Goal: Task Accomplishment & Management: Complete application form

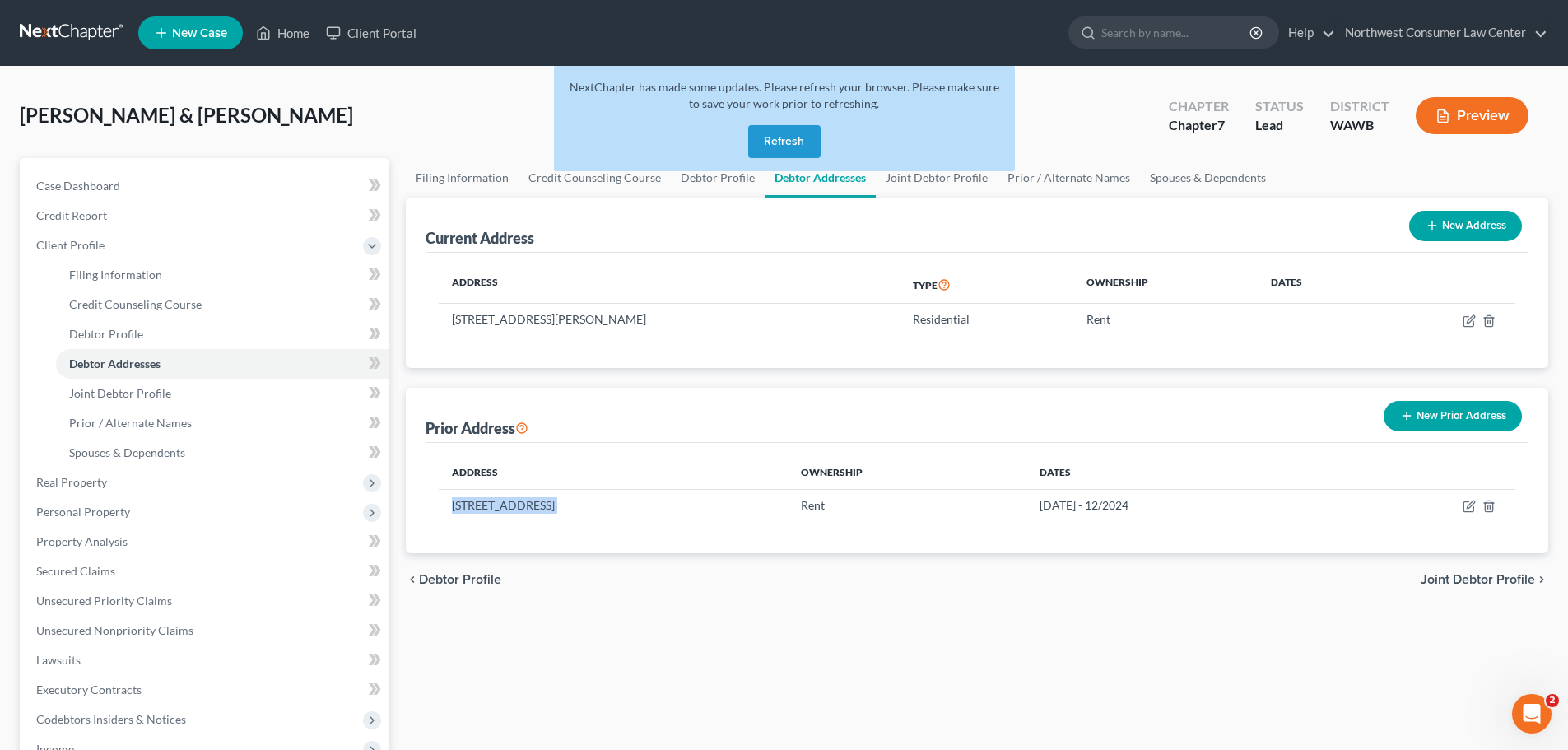
drag, startPoint x: 791, startPoint y: 131, endPoint x: 671, endPoint y: 166, distance: 125.0
click at [791, 131] on button "Refresh" at bounding box center [785, 142] width 73 height 33
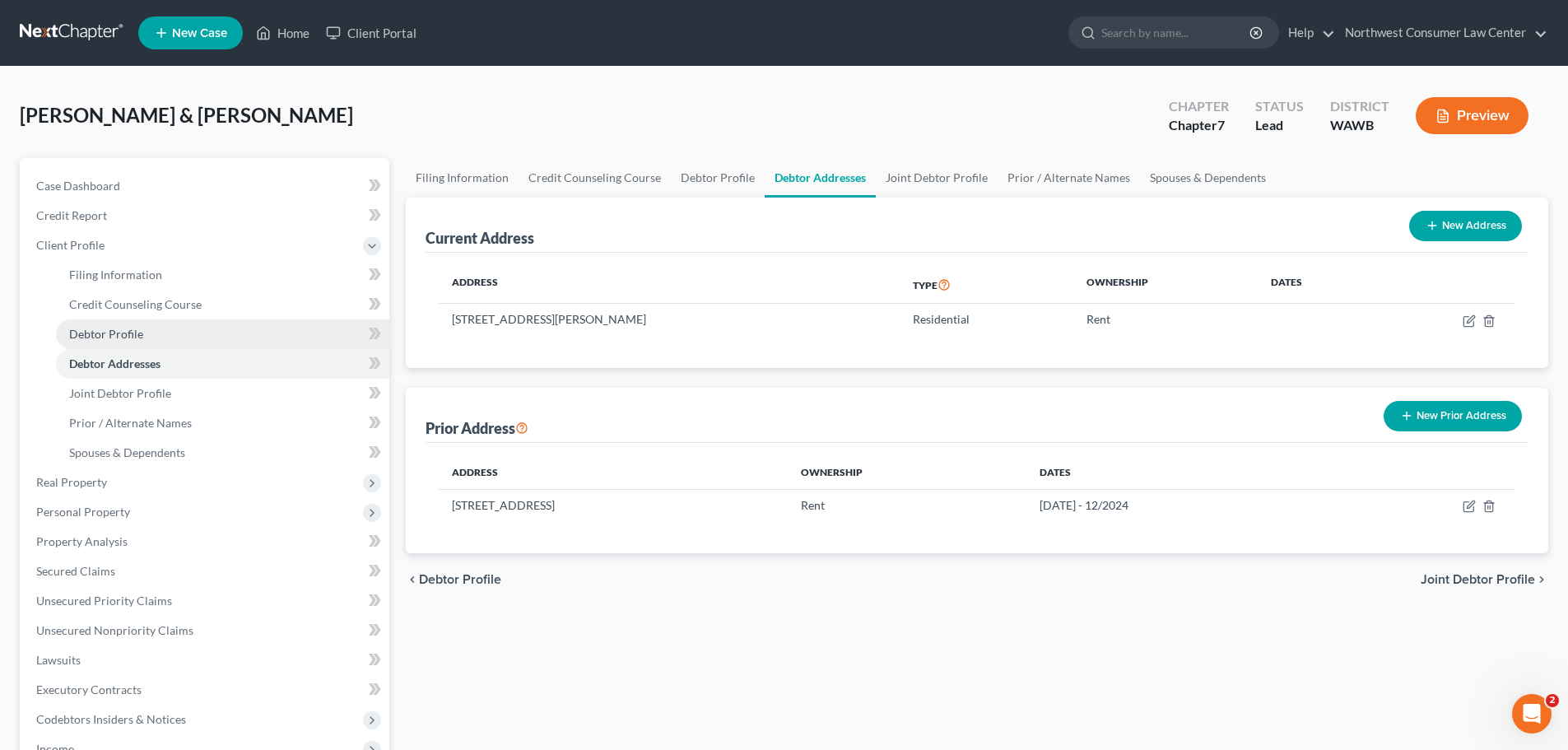
click at [226, 336] on link "Debtor Profile" at bounding box center [223, 334] width 334 height 30
select select "1"
select select "3"
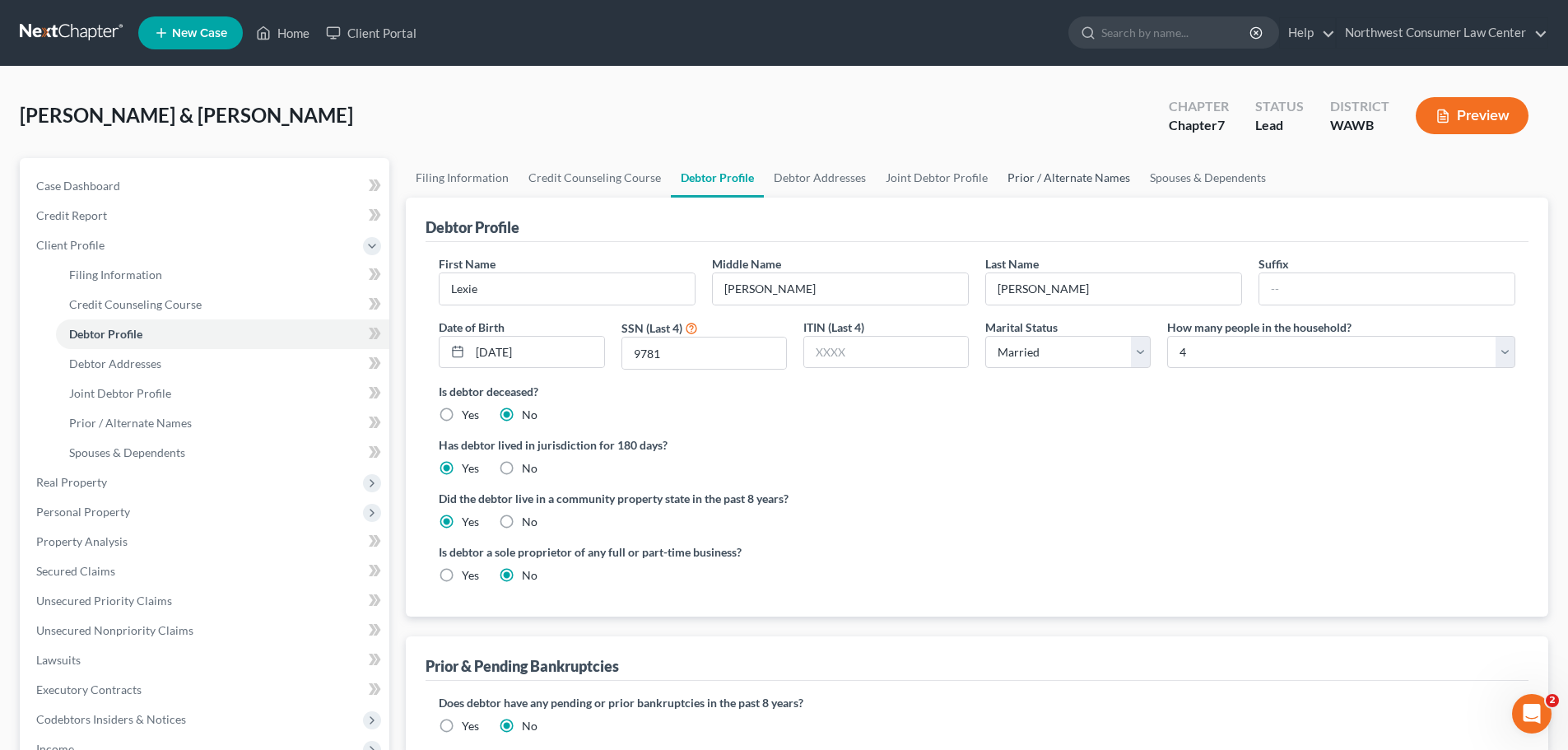
click at [1048, 164] on link "Prior / Alternate Names" at bounding box center [1069, 178] width 142 height 40
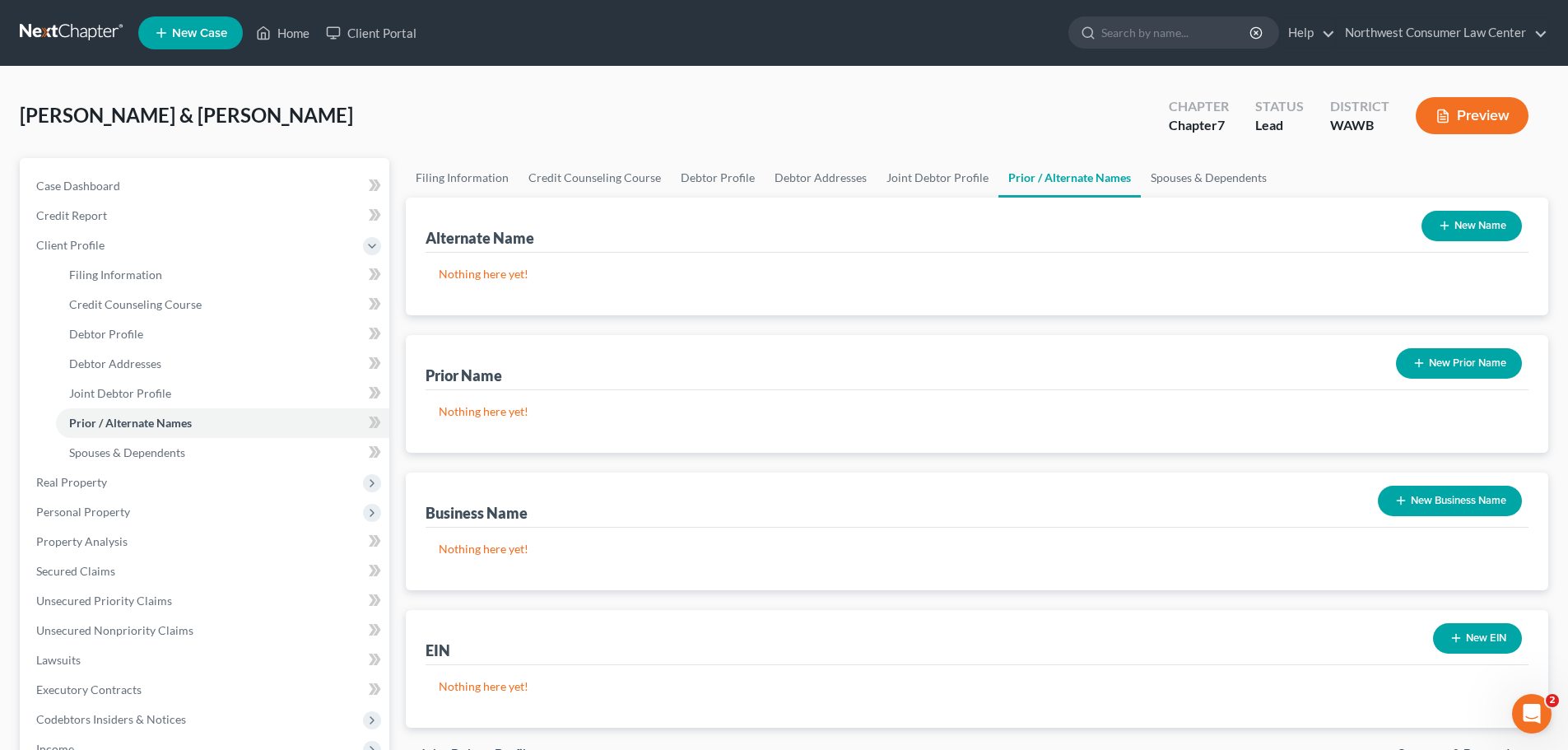
click at [1480, 359] on button "New Prior Name" at bounding box center [1460, 363] width 126 height 31
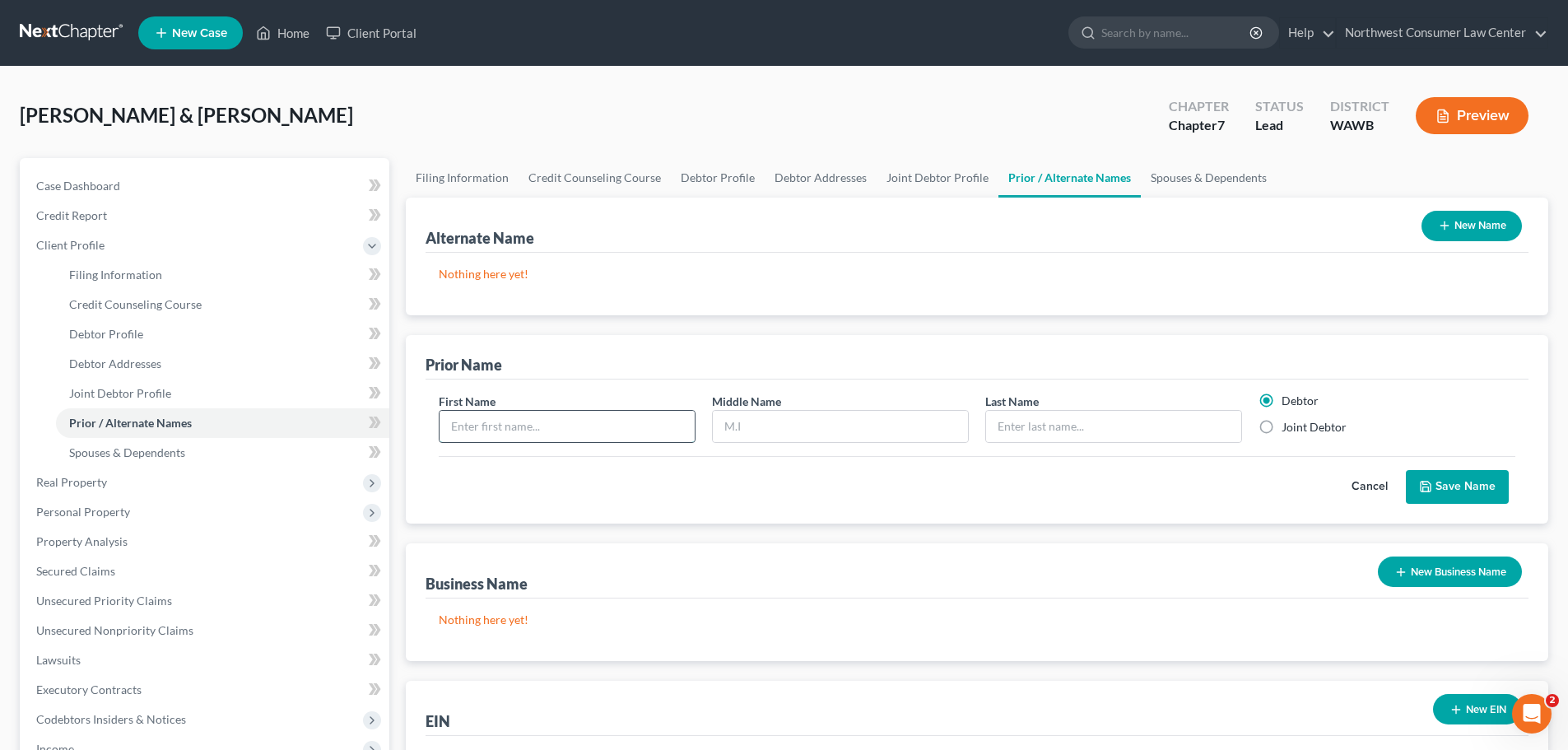
click at [537, 426] on input "text" at bounding box center [567, 426] width 255 height 31
type input "Lexie"
type input "R"
type input "[PERSON_NAME]"
click at [1511, 488] on div "Cancel Save Name" at bounding box center [977, 480] width 1077 height 49
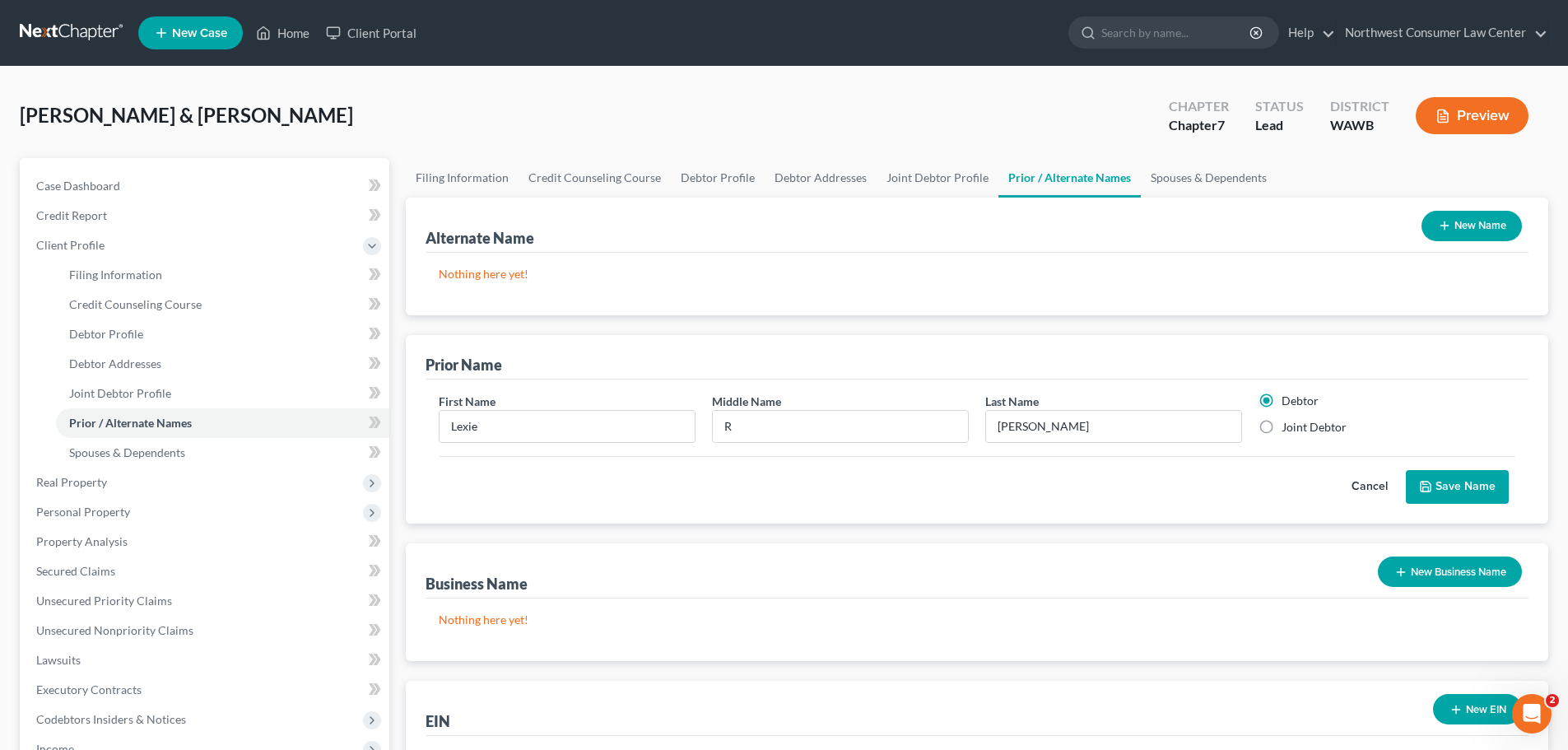
click at [1499, 485] on button "Save Name" at bounding box center [1457, 488] width 103 height 35
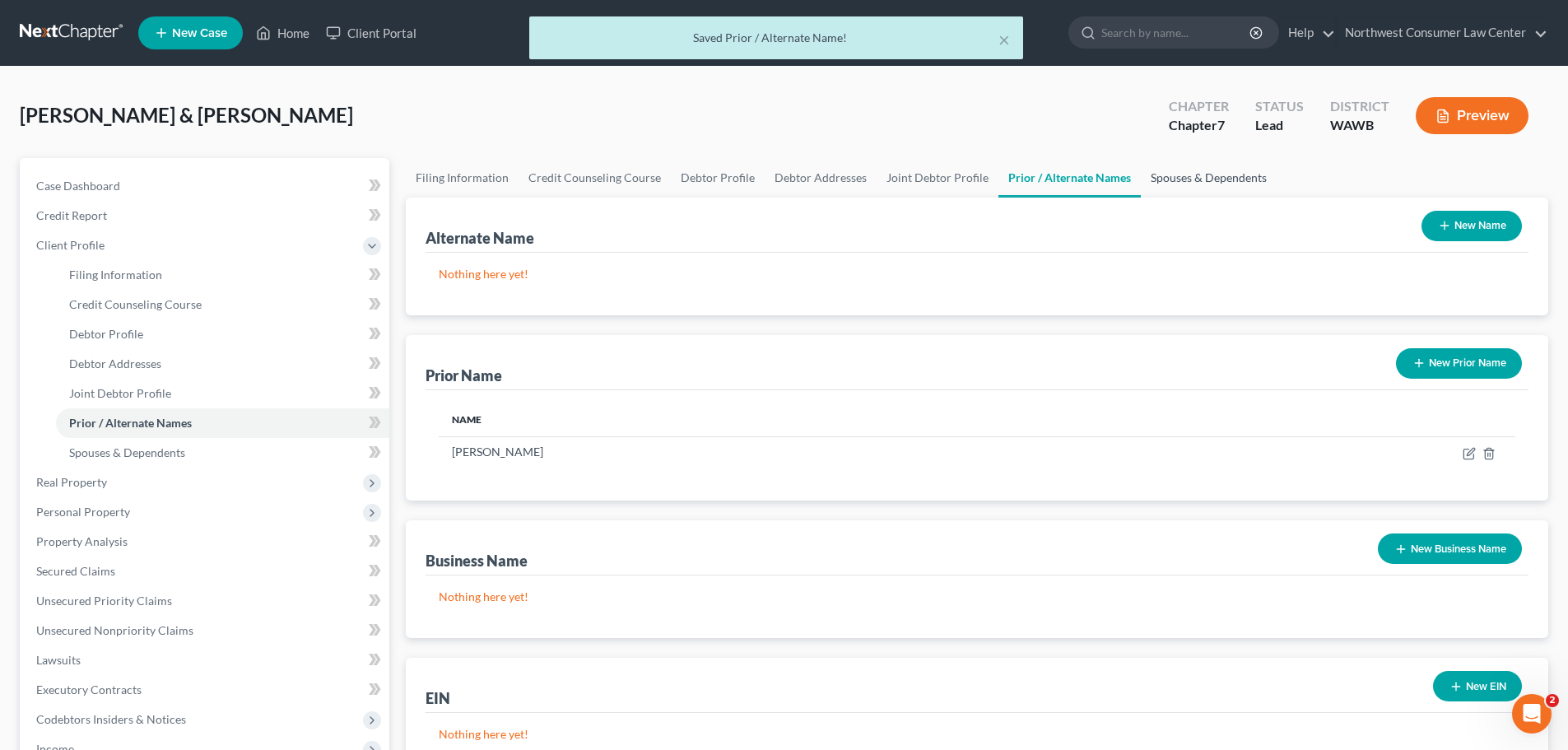
drag, startPoint x: 1242, startPoint y: 188, endPoint x: 1231, endPoint y: 196, distance: 13.6
click at [1242, 188] on link "Spouses & Dependents" at bounding box center [1209, 178] width 136 height 40
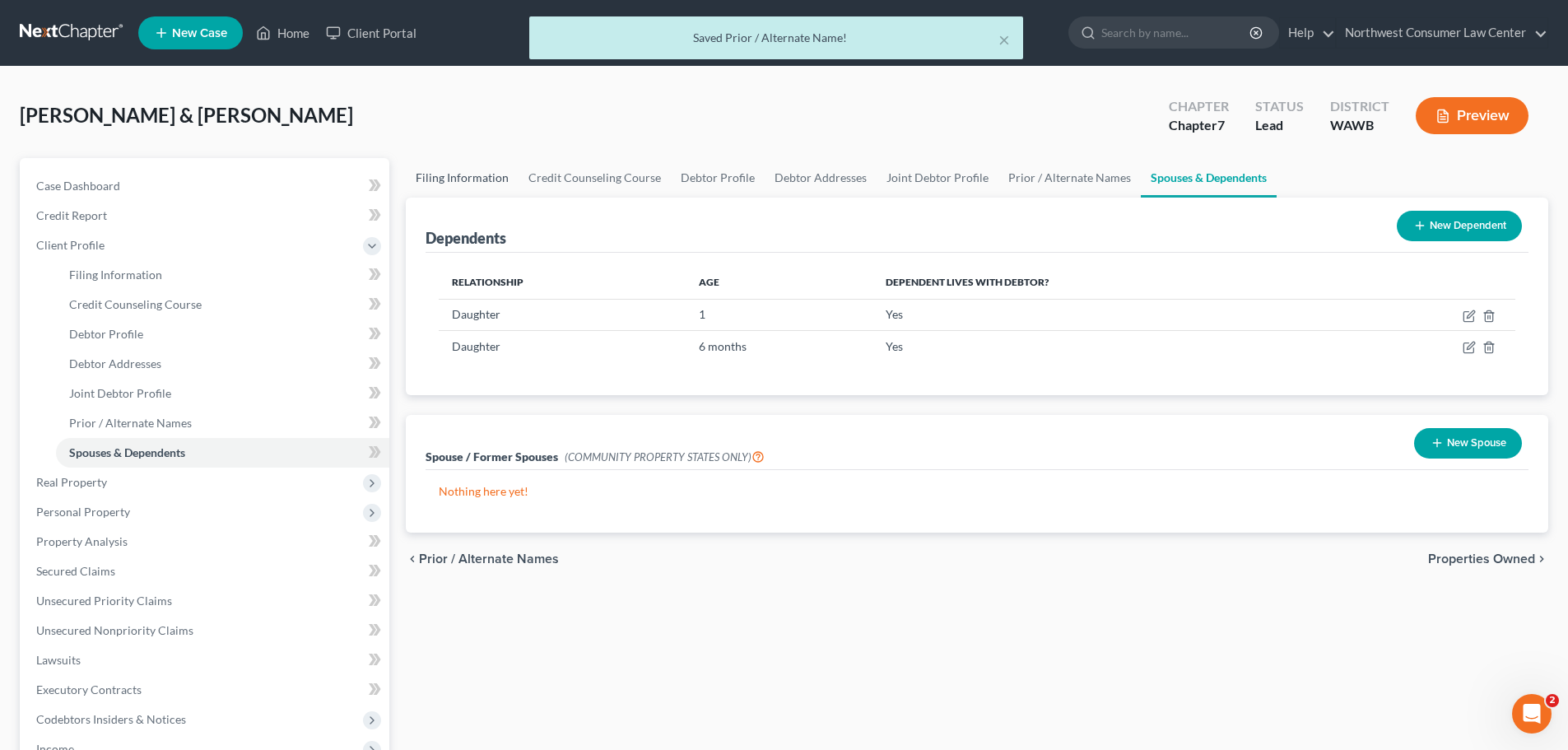
click at [431, 172] on link "Filing Information" at bounding box center [462, 178] width 113 height 40
select select "1"
select select "0"
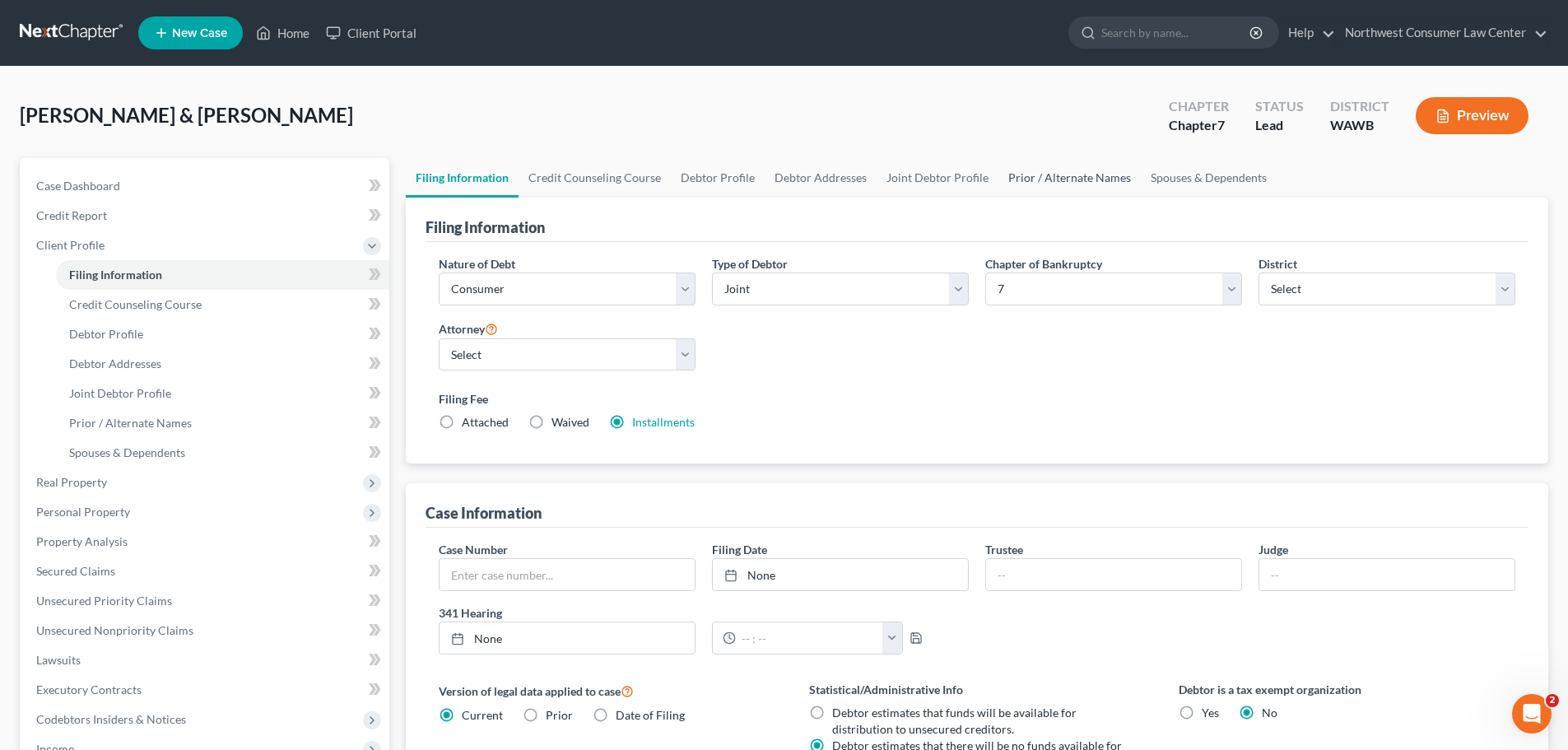
click at [1068, 171] on link "Prior / Alternate Names" at bounding box center [1070, 178] width 142 height 40
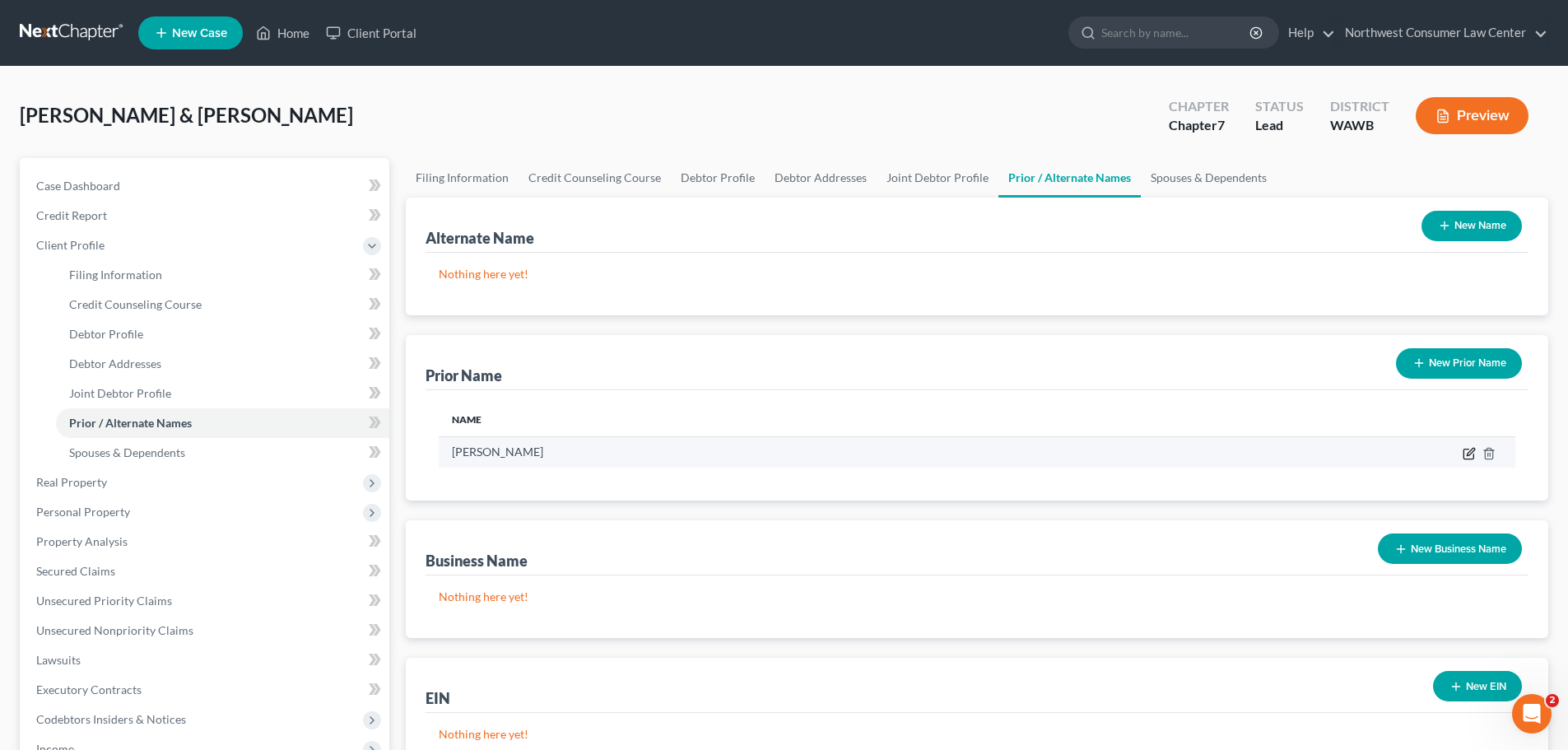
click at [1469, 457] on icon "button" at bounding box center [1469, 454] width 13 height 13
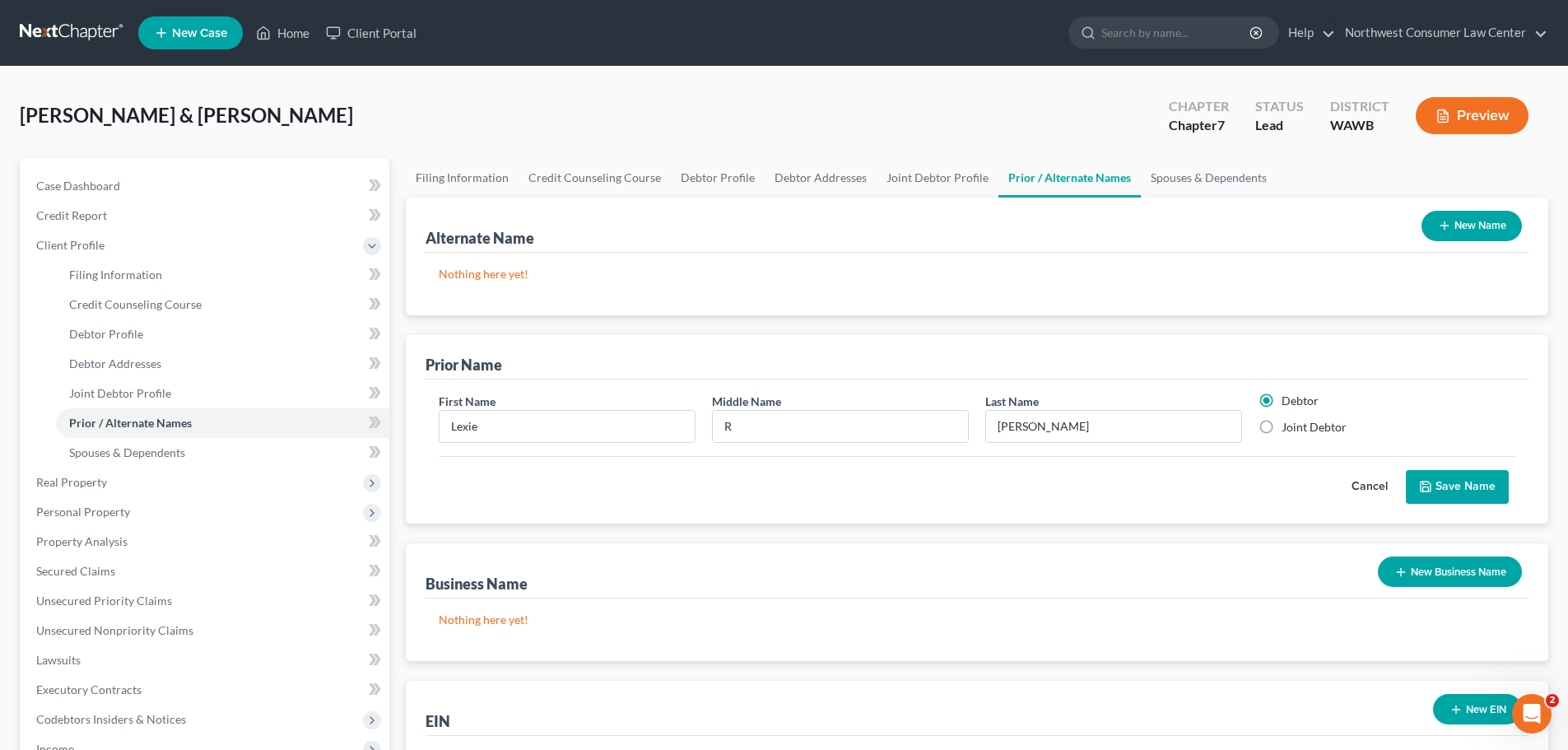
click at [1374, 481] on button "Cancel" at bounding box center [1370, 488] width 73 height 33
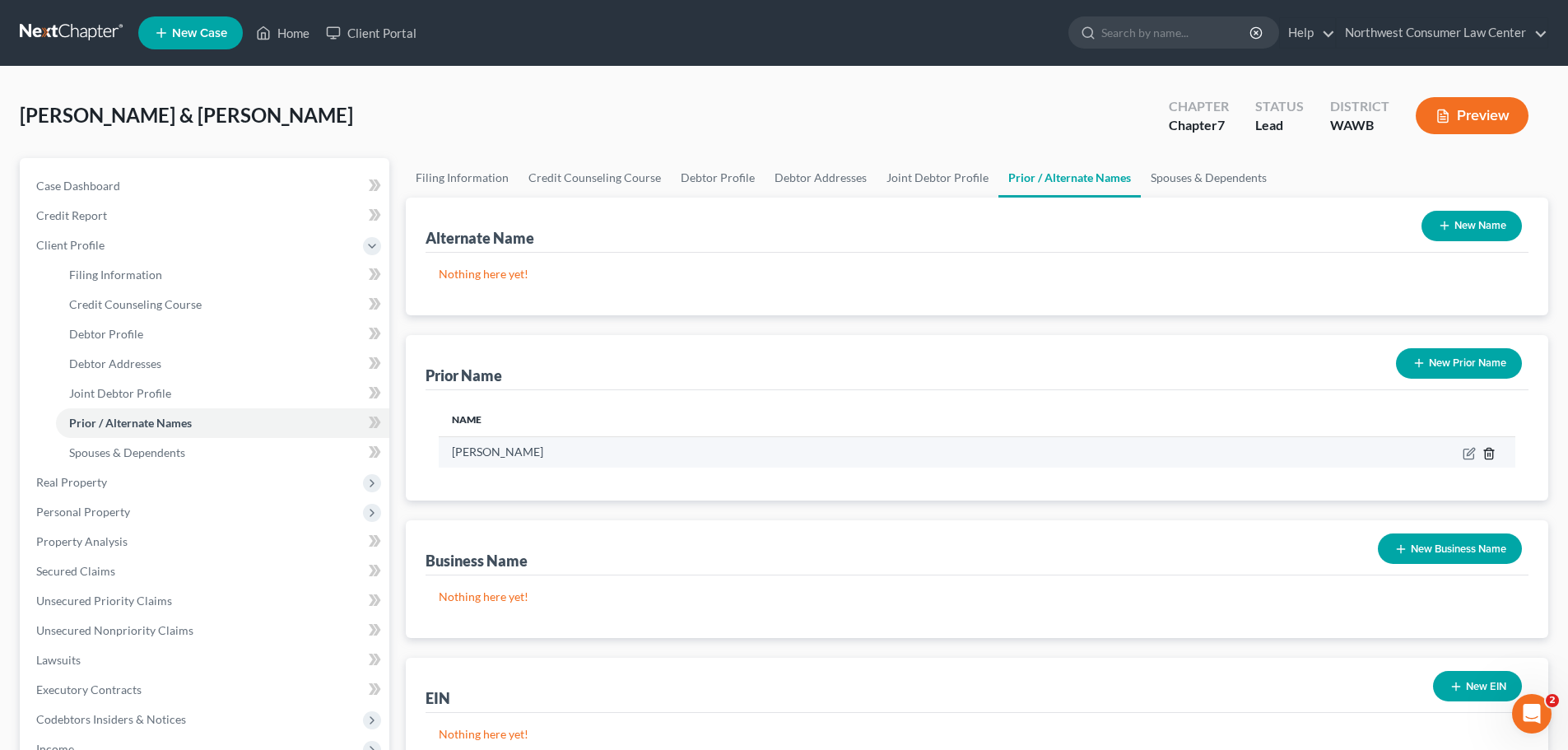
click at [1494, 454] on icon "button" at bounding box center [1489, 454] width 13 height 13
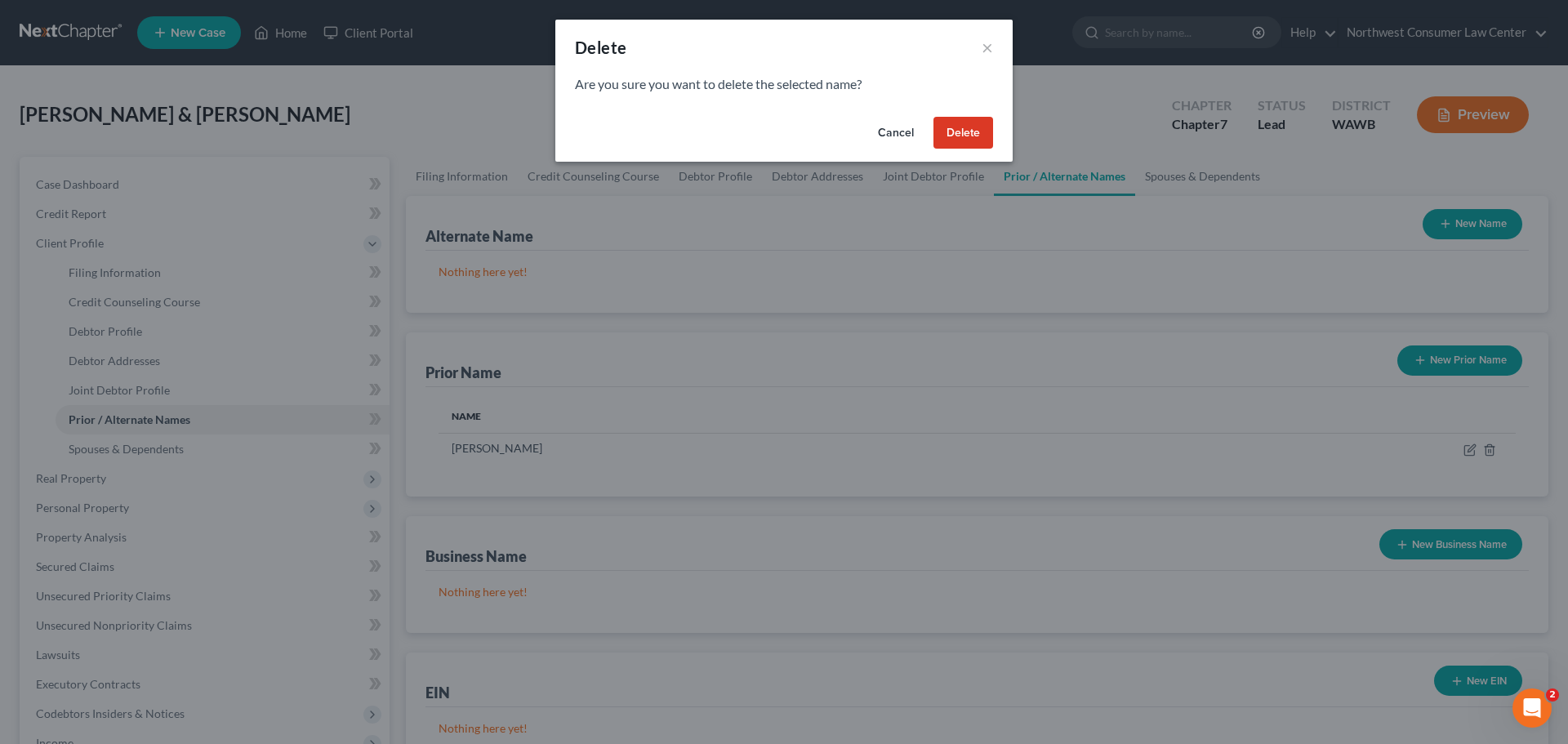
click at [977, 132] on button "Delete" at bounding box center [963, 133] width 60 height 33
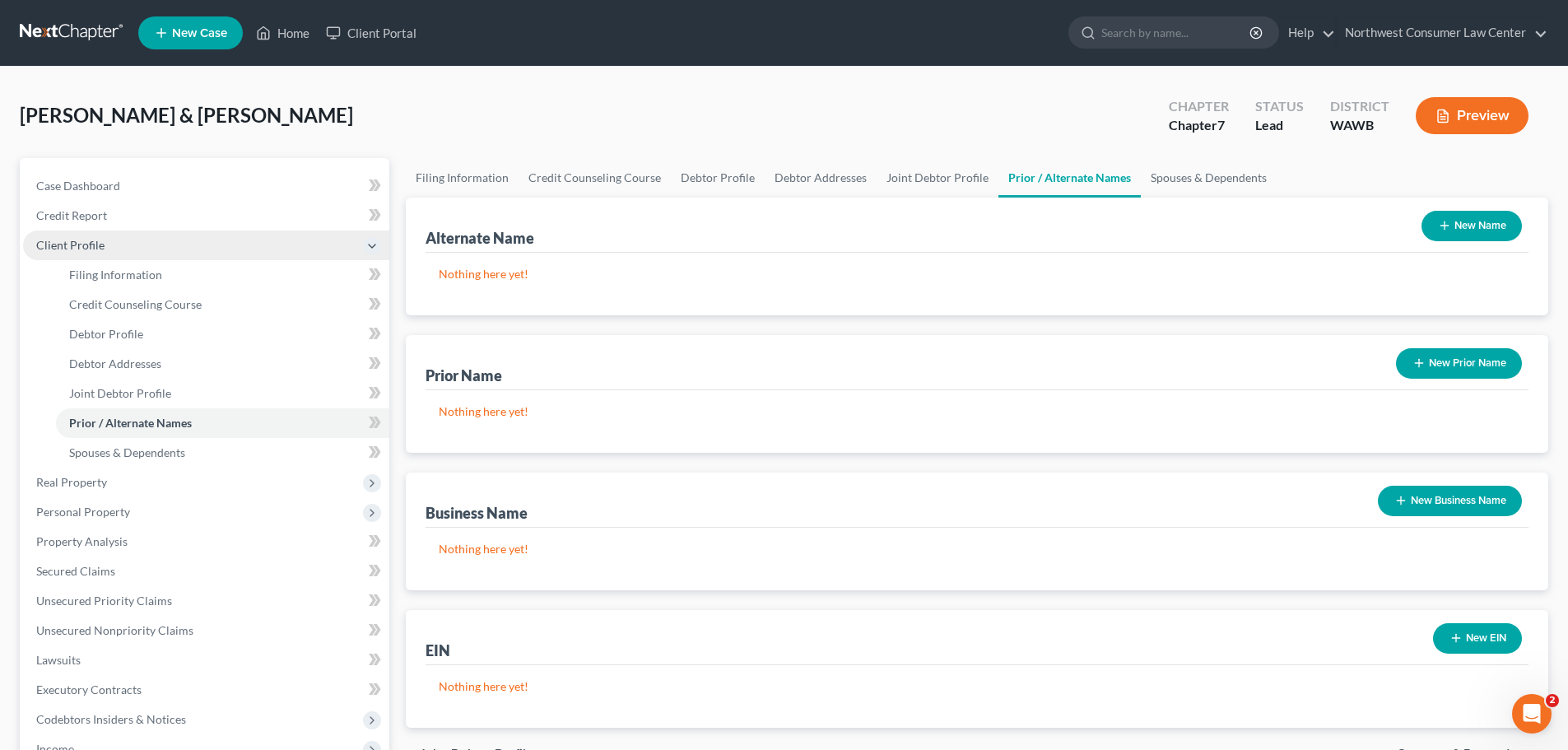
click at [230, 240] on span "Client Profile" at bounding box center [206, 245] width 367 height 30
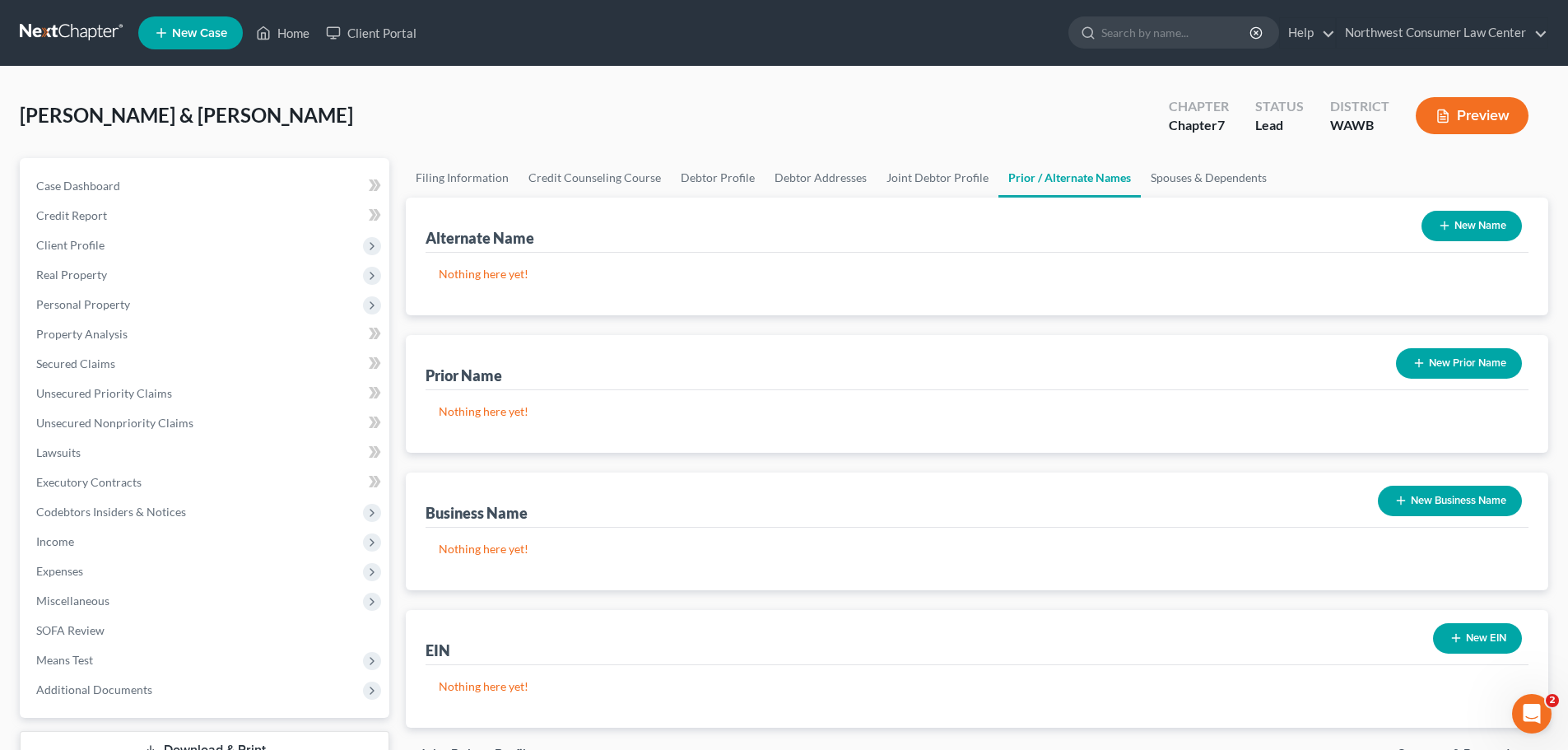
click at [51, 26] on link at bounding box center [72, 33] width 105 height 30
